Goal: Transaction & Acquisition: Purchase product/service

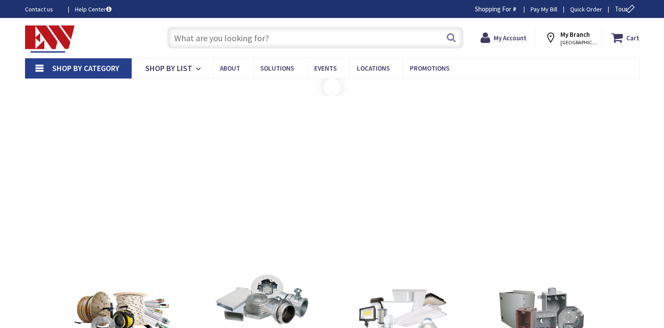
click at [205, 39] on input "text" at bounding box center [315, 38] width 296 height 22
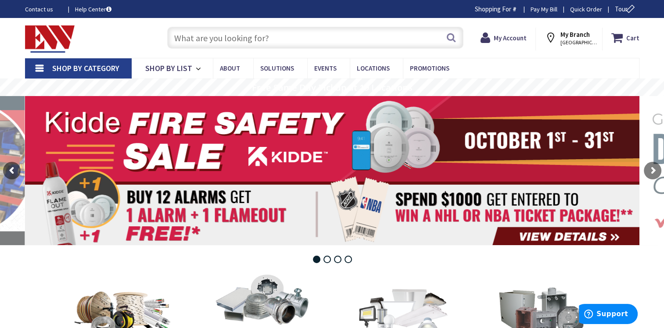
click at [581, 41] on span "[GEOGRAPHIC_DATA], [GEOGRAPHIC_DATA]" at bounding box center [578, 42] width 37 height 7
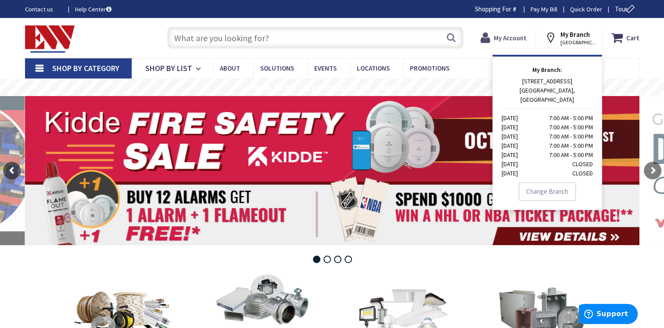
click at [507, 39] on strong "My Account" at bounding box center [509, 38] width 33 height 8
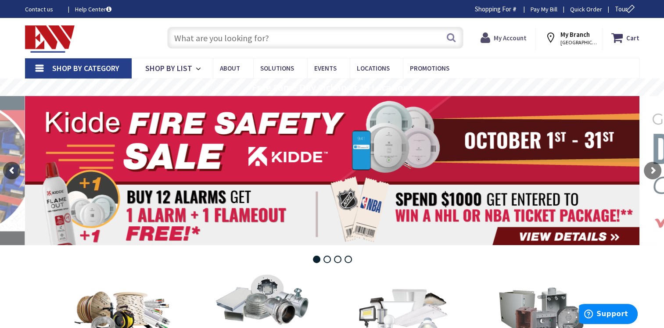
click at [491, 39] on icon at bounding box center [486, 38] width 13 height 16
click at [511, 37] on strong "My Account" at bounding box center [509, 38] width 33 height 8
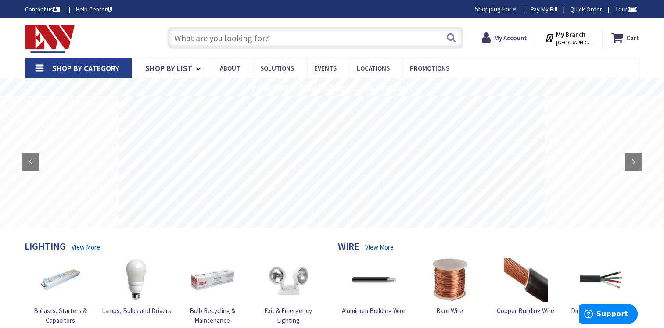
click at [207, 36] on input "text" at bounding box center [315, 38] width 296 height 22
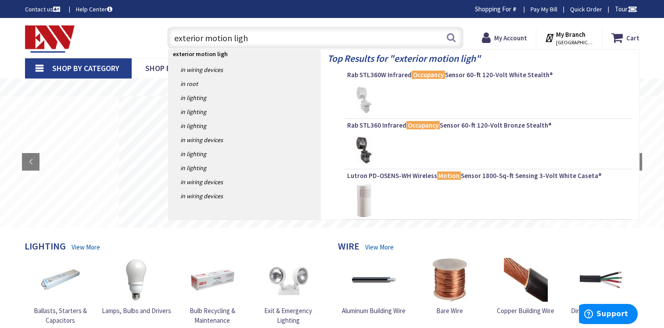
type input "exterior motion light"
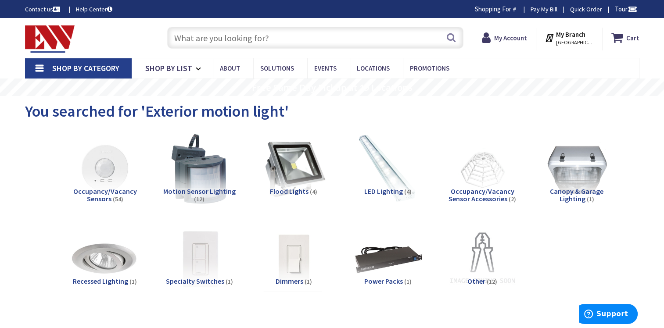
click at [203, 39] on input "text" at bounding box center [315, 38] width 296 height 22
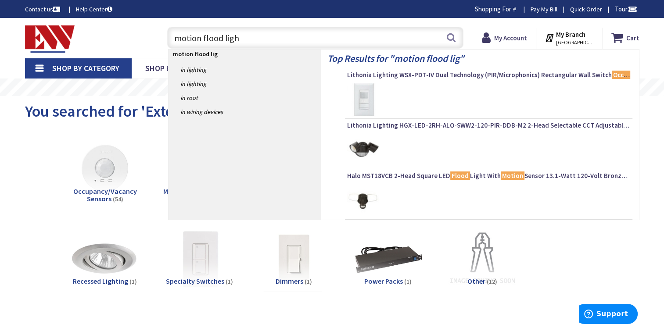
type input "motion flood light"
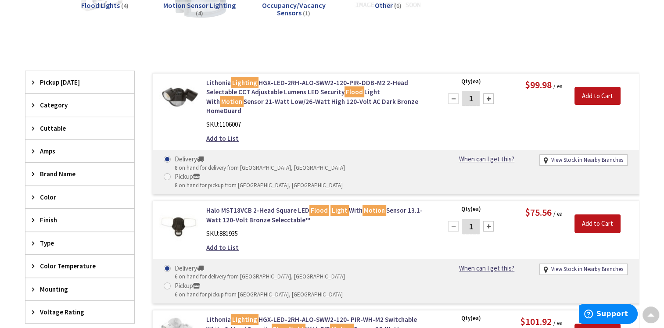
scroll to position [175, 0]
